Goal: Transaction & Acquisition: Purchase product/service

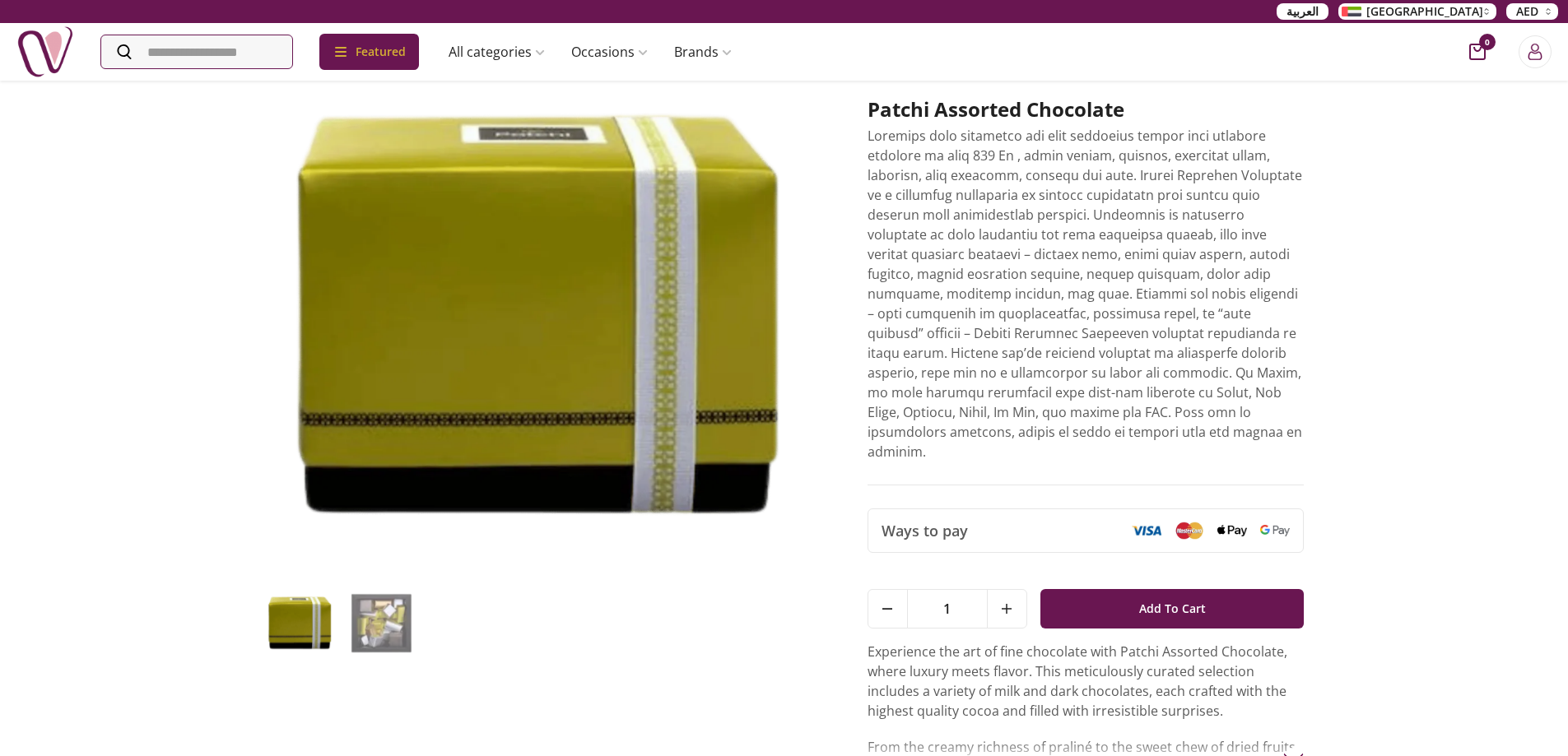
scroll to position [247, 0]
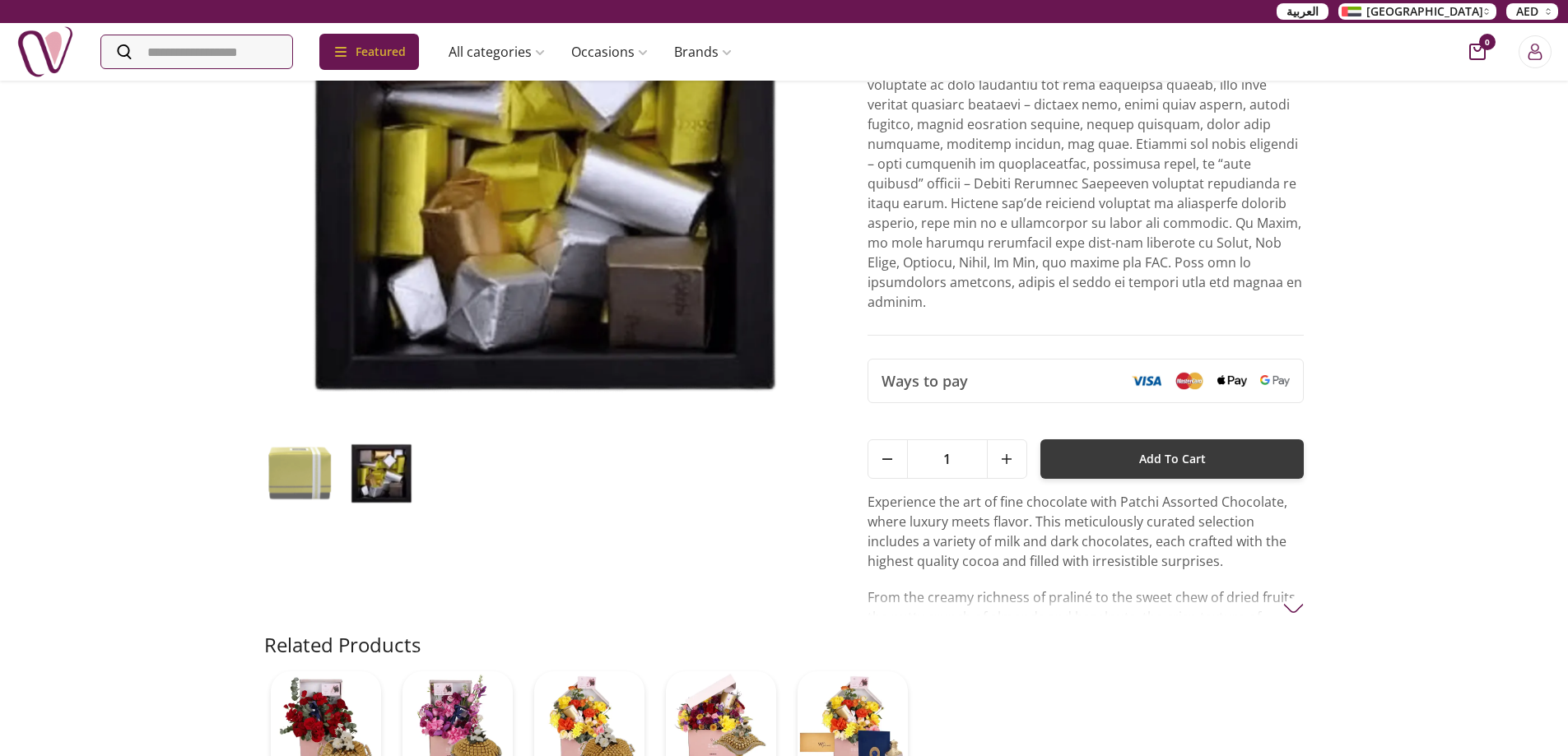
click at [1125, 450] on button "Add To Cart" at bounding box center [1172, 459] width 264 height 40
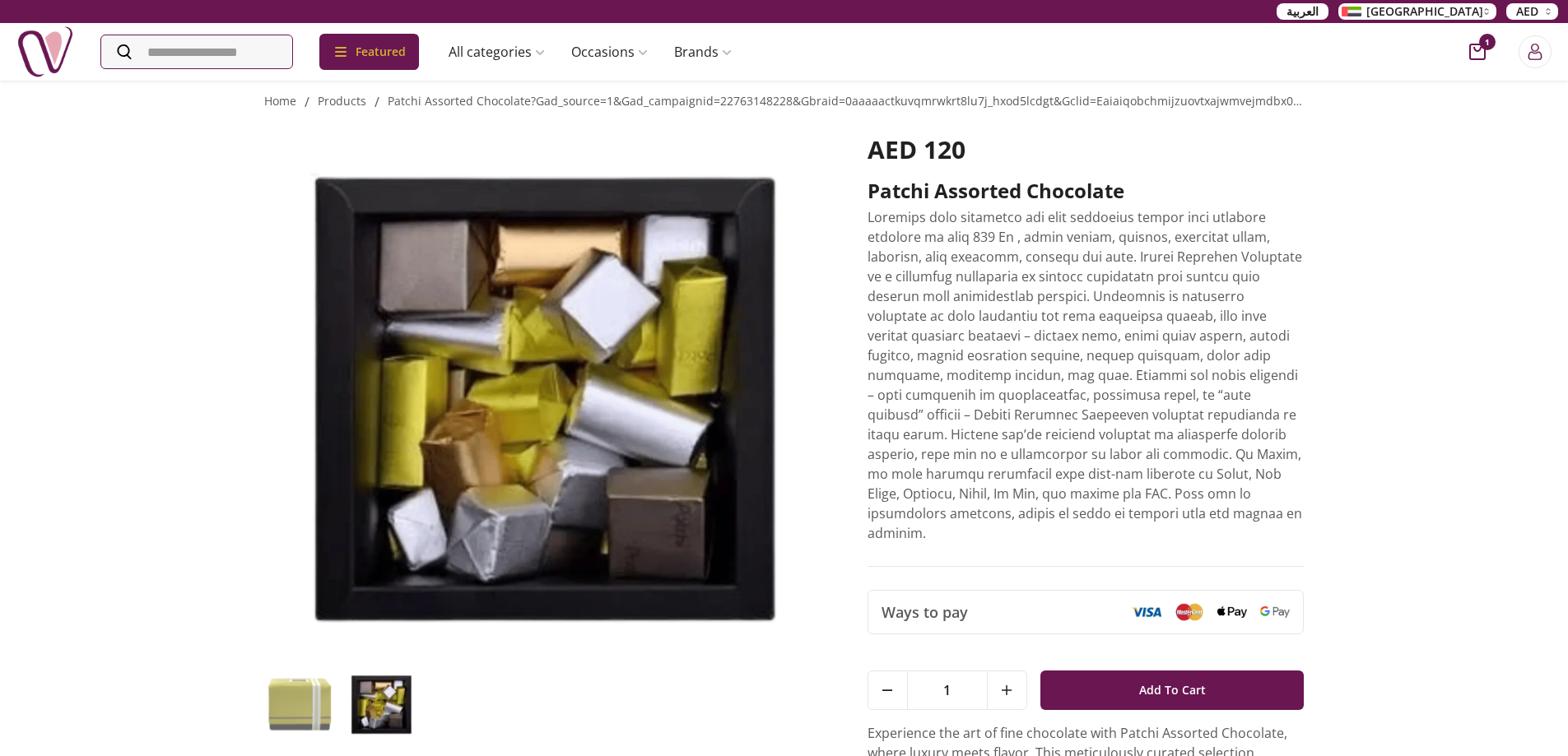
scroll to position [0, 0]
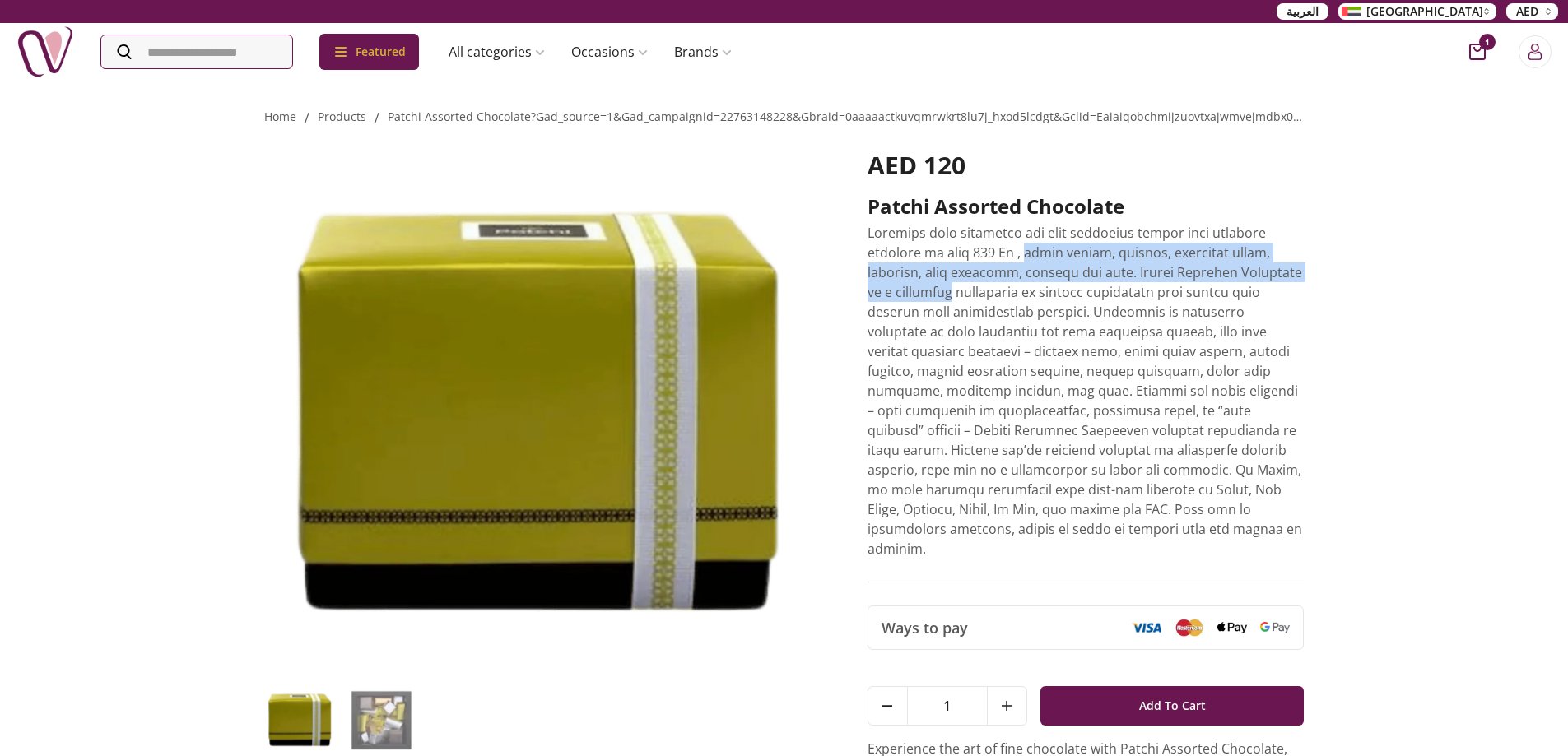
drag, startPoint x: 973, startPoint y: 258, endPoint x: 1343, endPoint y: 273, distance: 370.3
click at [1343, 273] on div "Home / products / patchi assorted chocolate?gad_source=1&gad_campaignid=2276314…" at bounding box center [784, 583] width 1568 height 1009
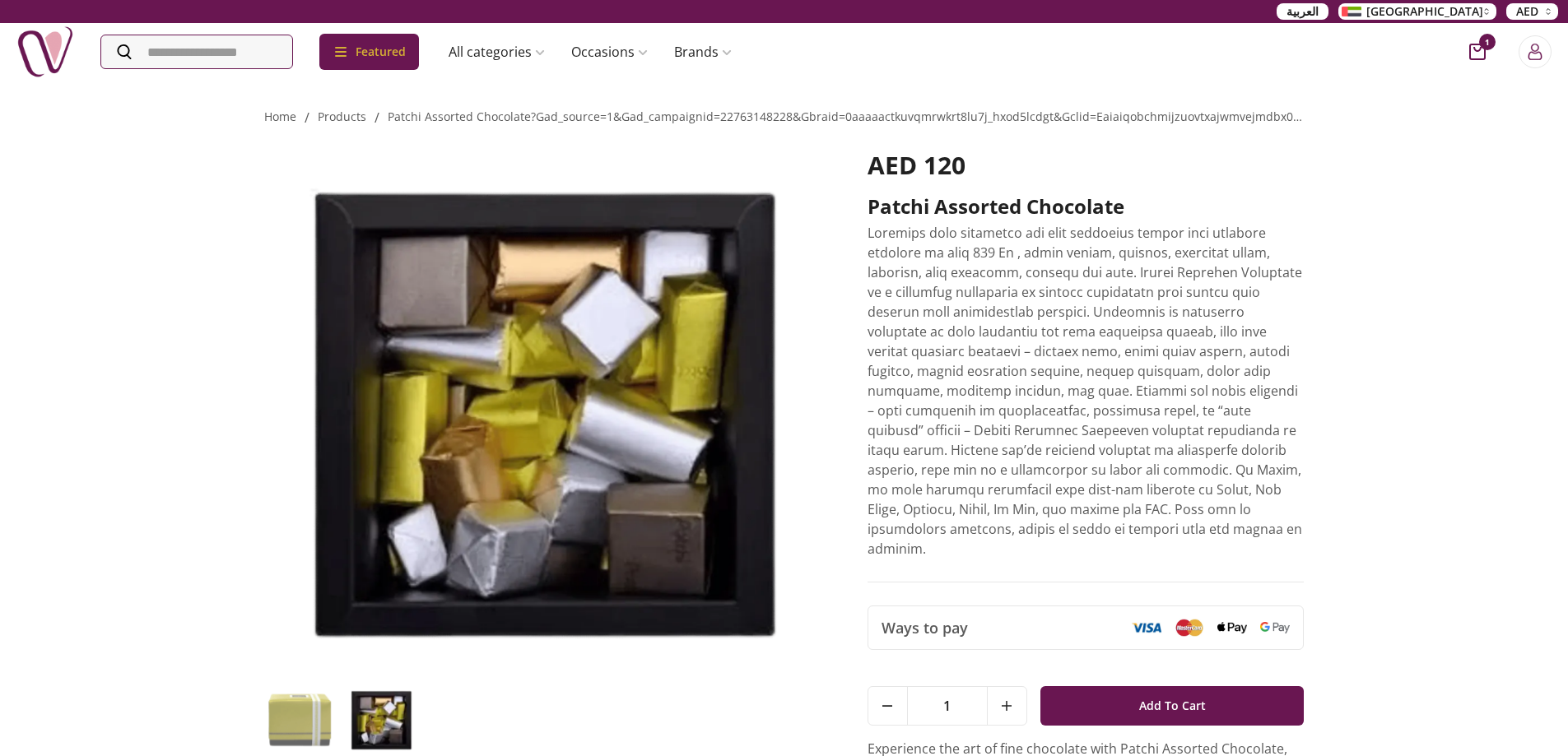
click at [1112, 408] on p at bounding box center [1086, 391] width 437 height 335
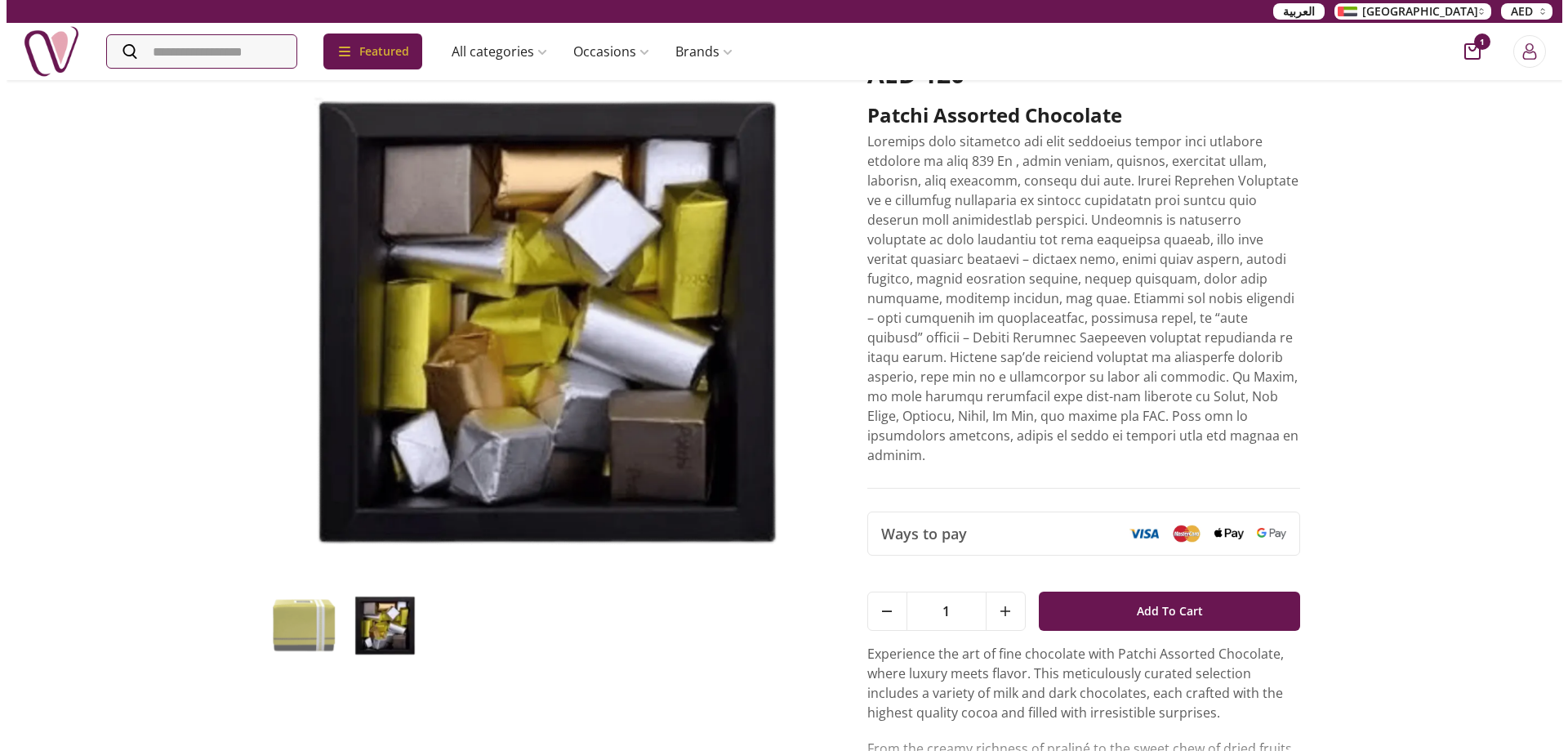
scroll to position [245, 0]
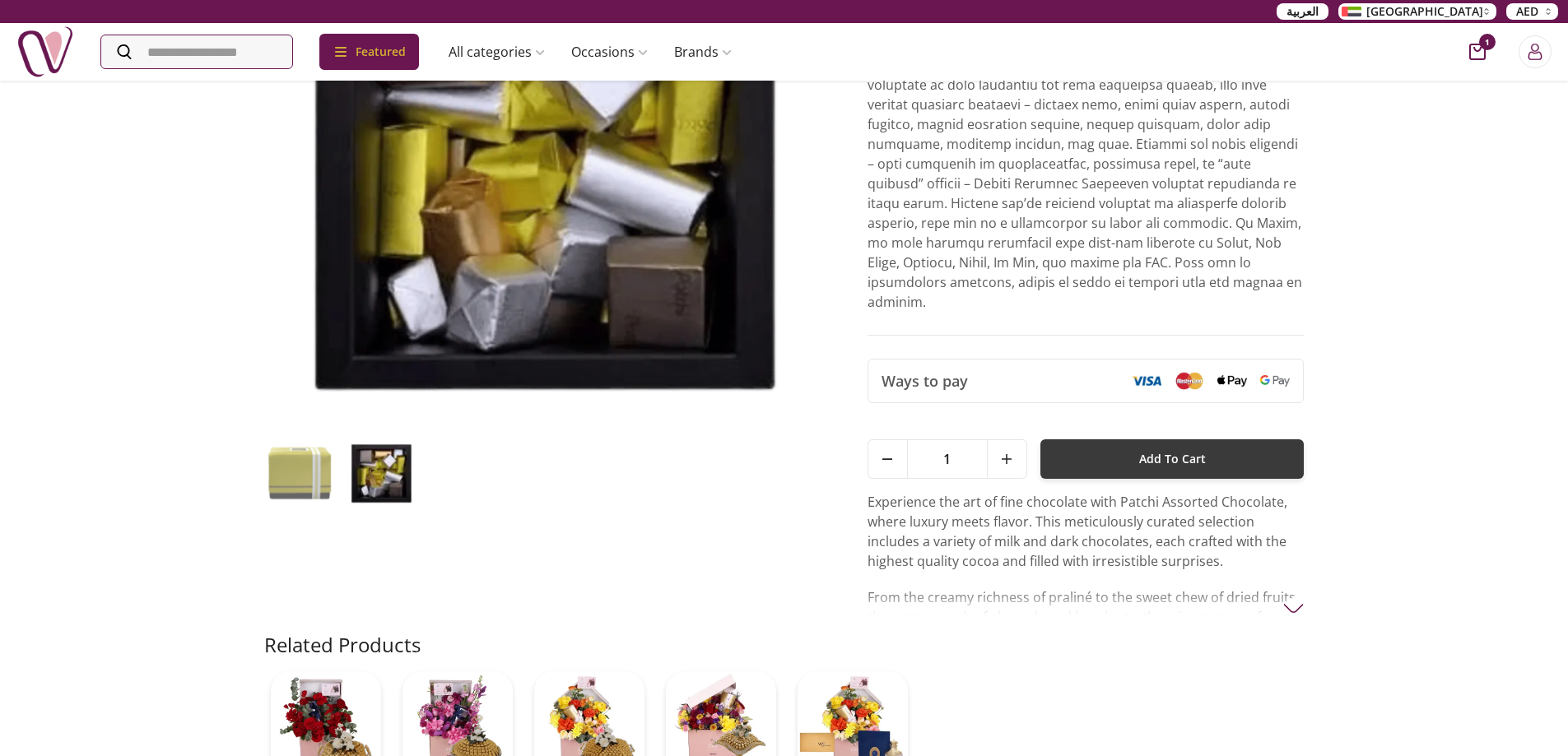
click at [1128, 448] on button "Add To Cart" at bounding box center [1172, 459] width 264 height 40
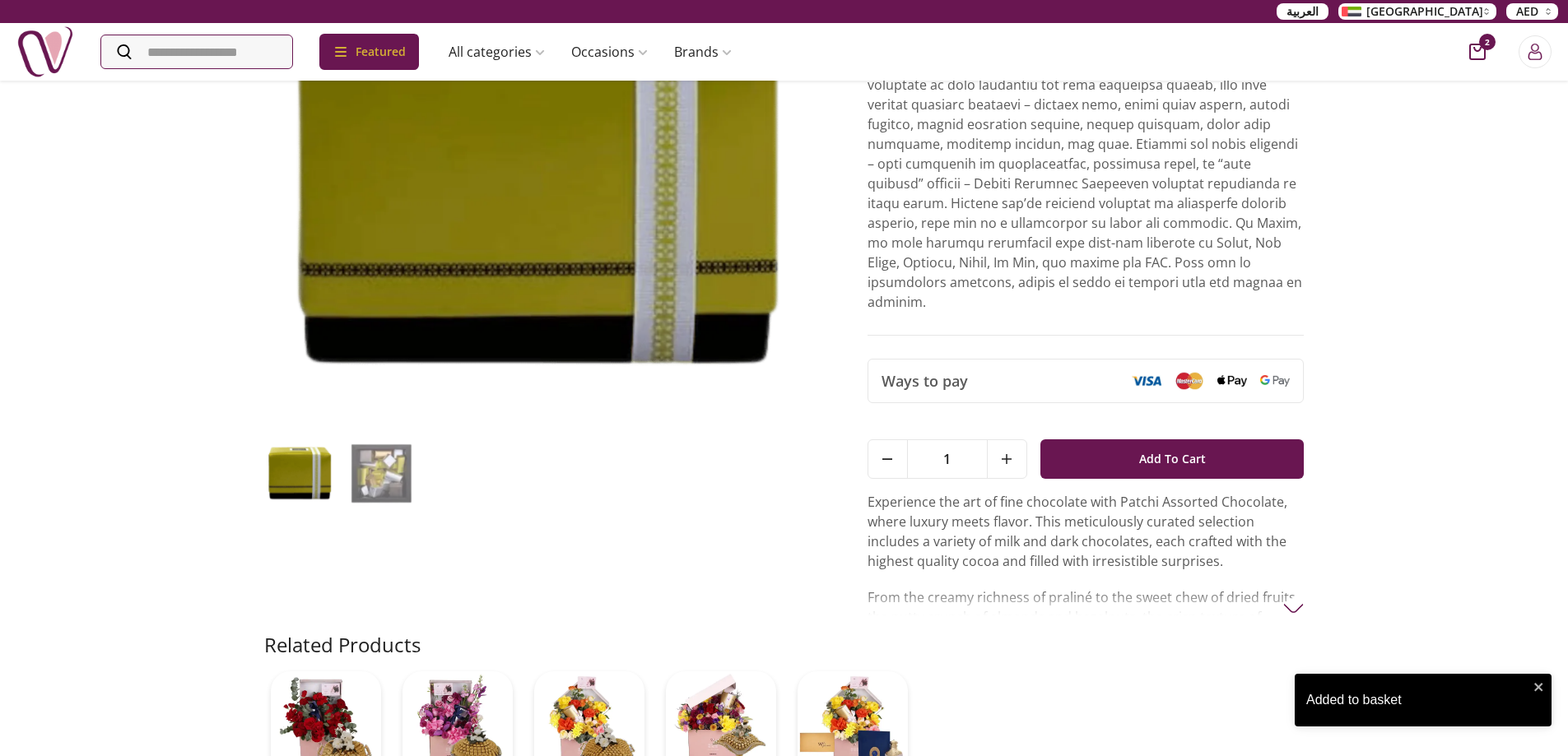
click at [1474, 44] on icon "cart-button" at bounding box center [1477, 52] width 17 height 17
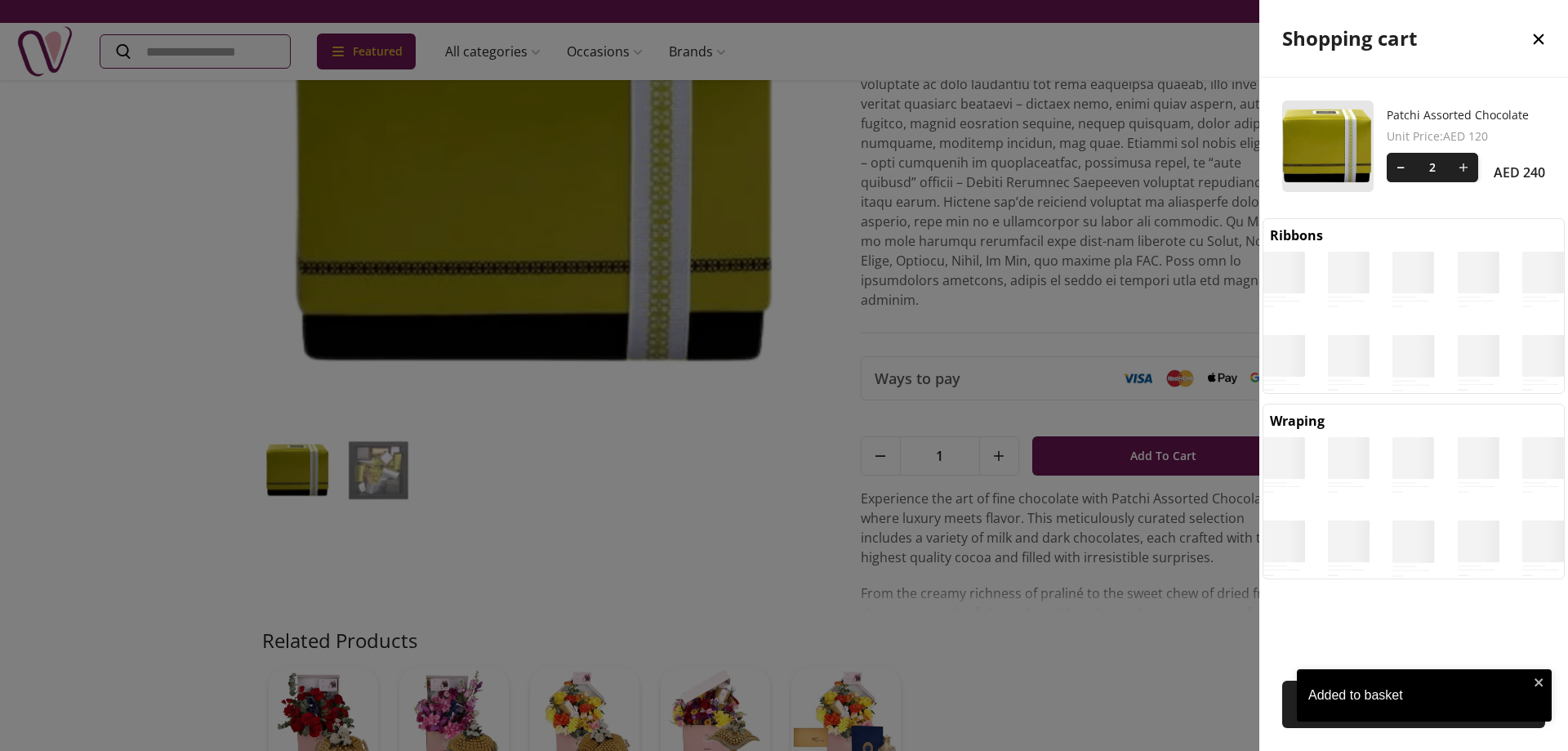
scroll to position [7, 7]
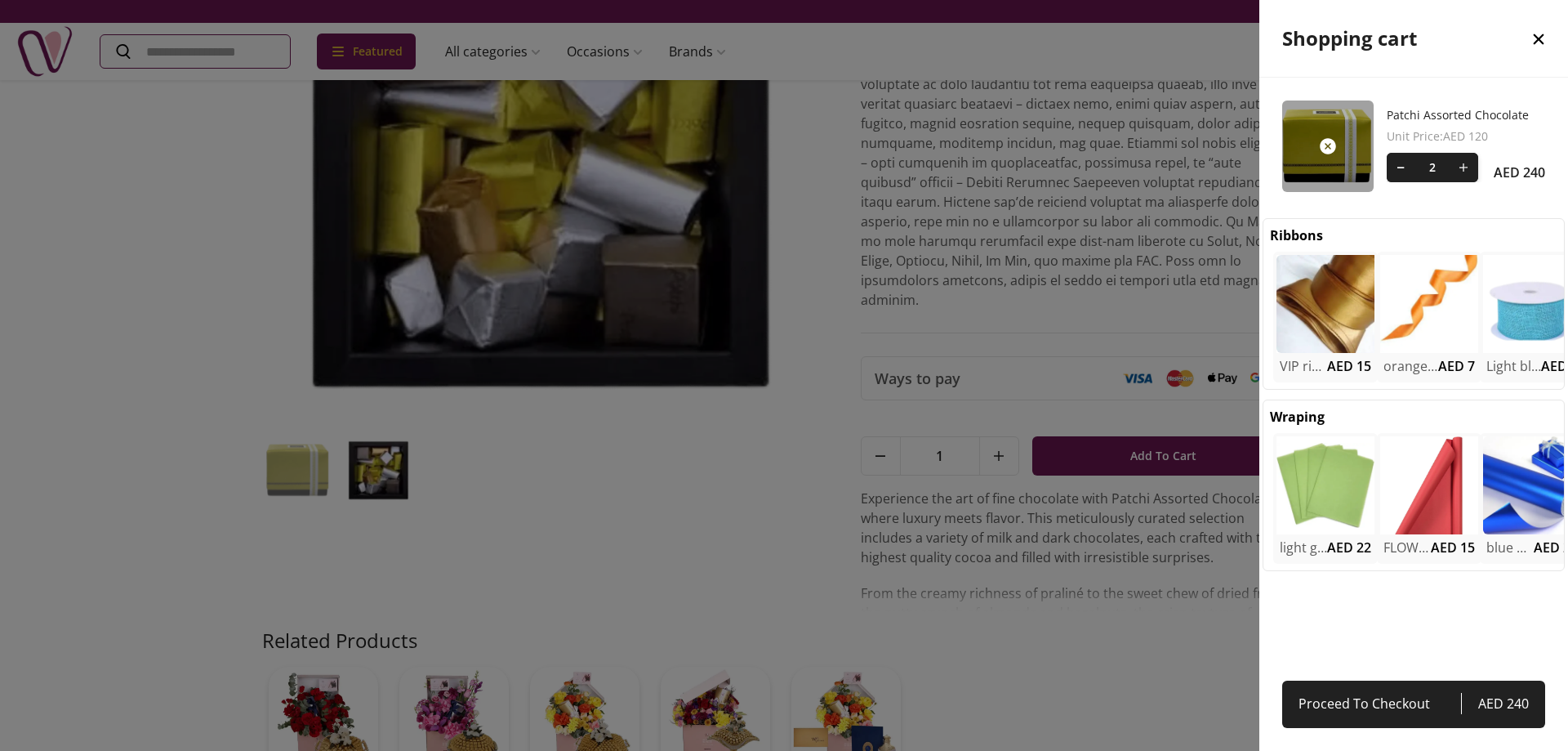
click at [1418, 175] on span "2" at bounding box center [1432, 168] width 33 height 30
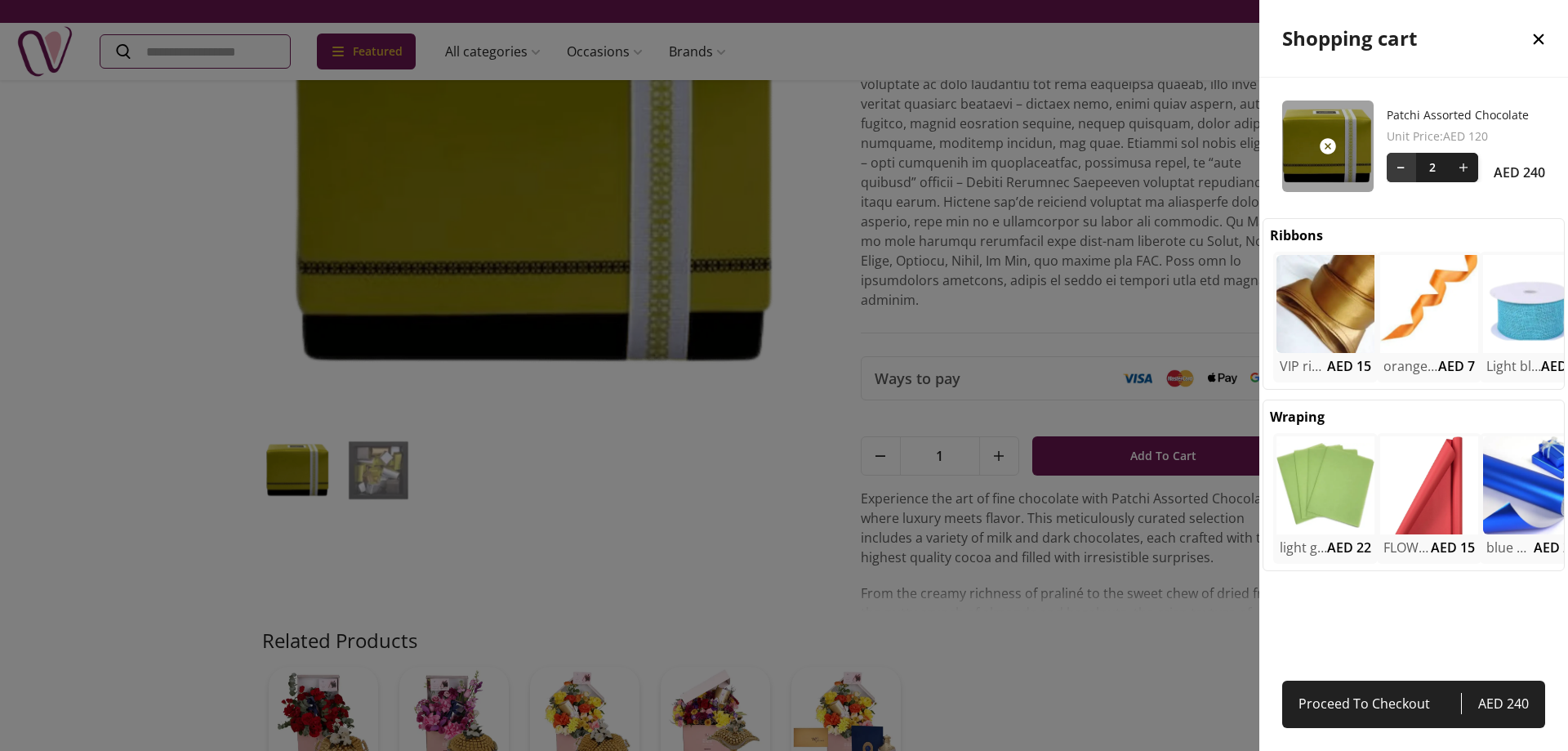
click at [1401, 166] on button at bounding box center [1402, 168] width 30 height 30
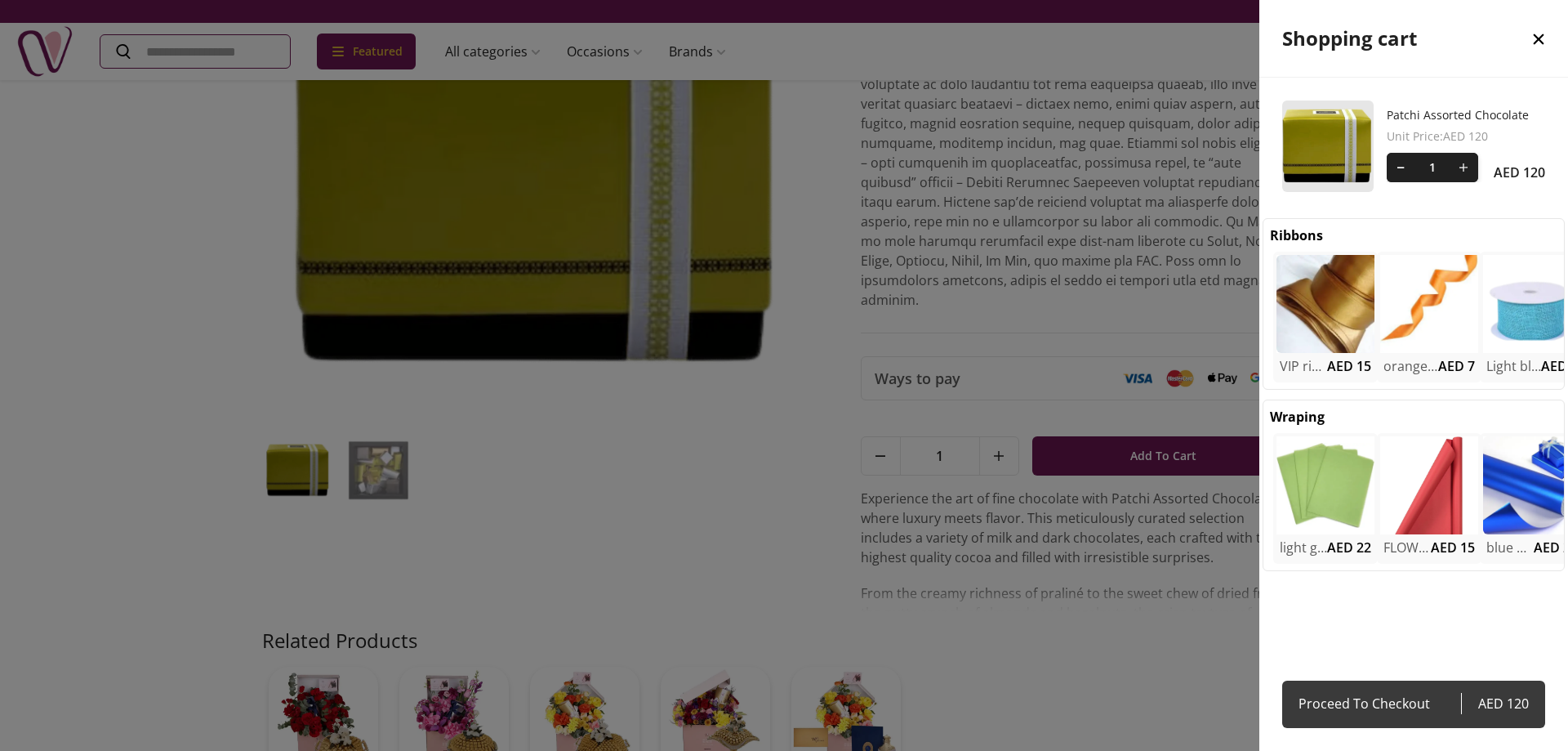
click at [1412, 714] on span "Proceed To Checkout" at bounding box center [1380, 703] width 163 height 23
select select "**********"
